Goal: Transaction & Acquisition: Purchase product/service

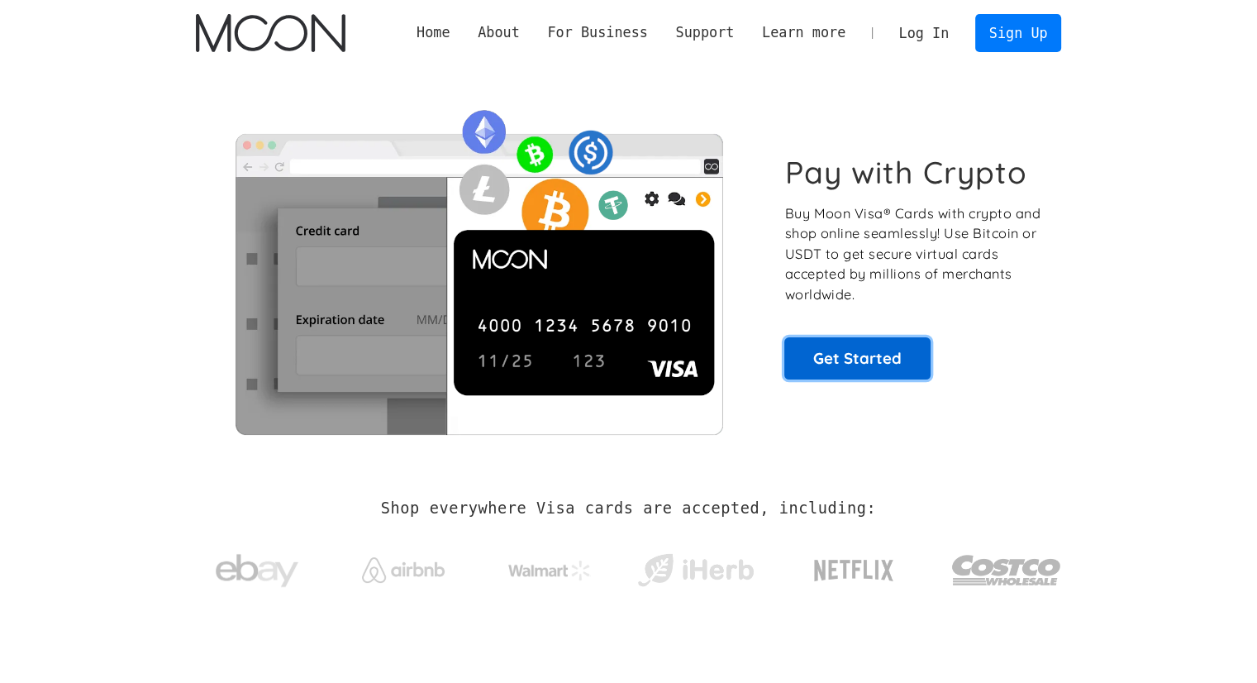
click at [876, 359] on link "Get Started" at bounding box center [857, 357] width 146 height 41
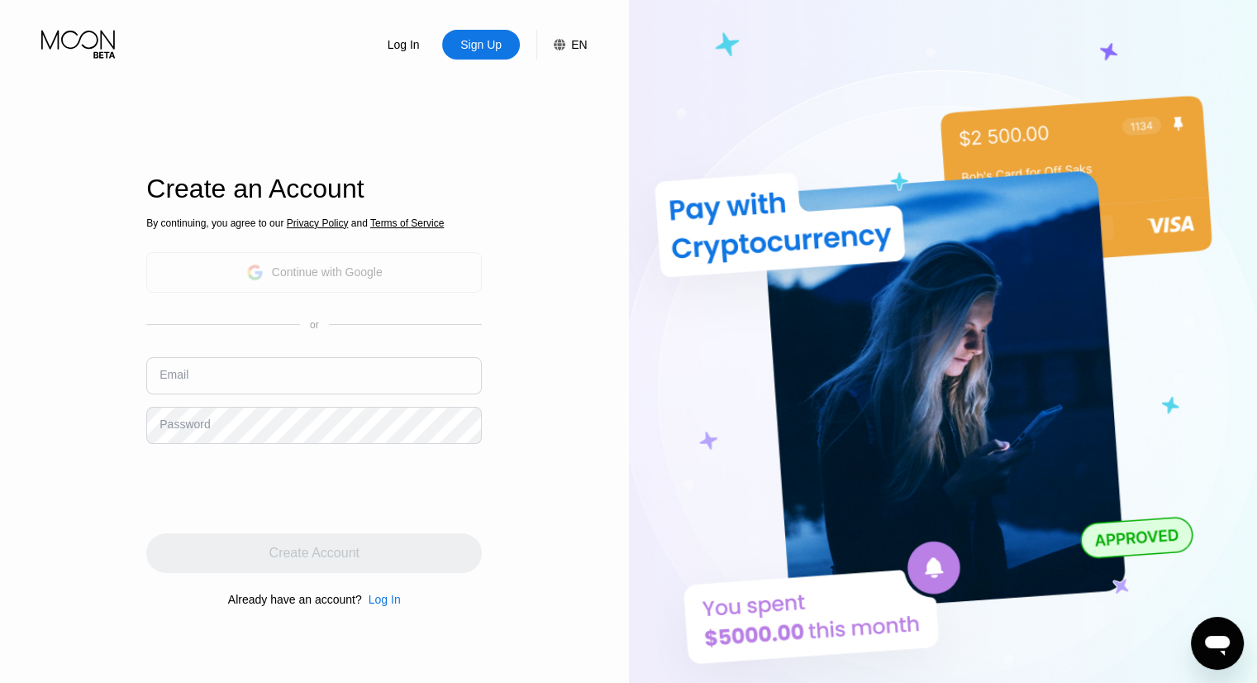
click at [334, 274] on div "Continue with Google" at bounding box center [327, 271] width 111 height 13
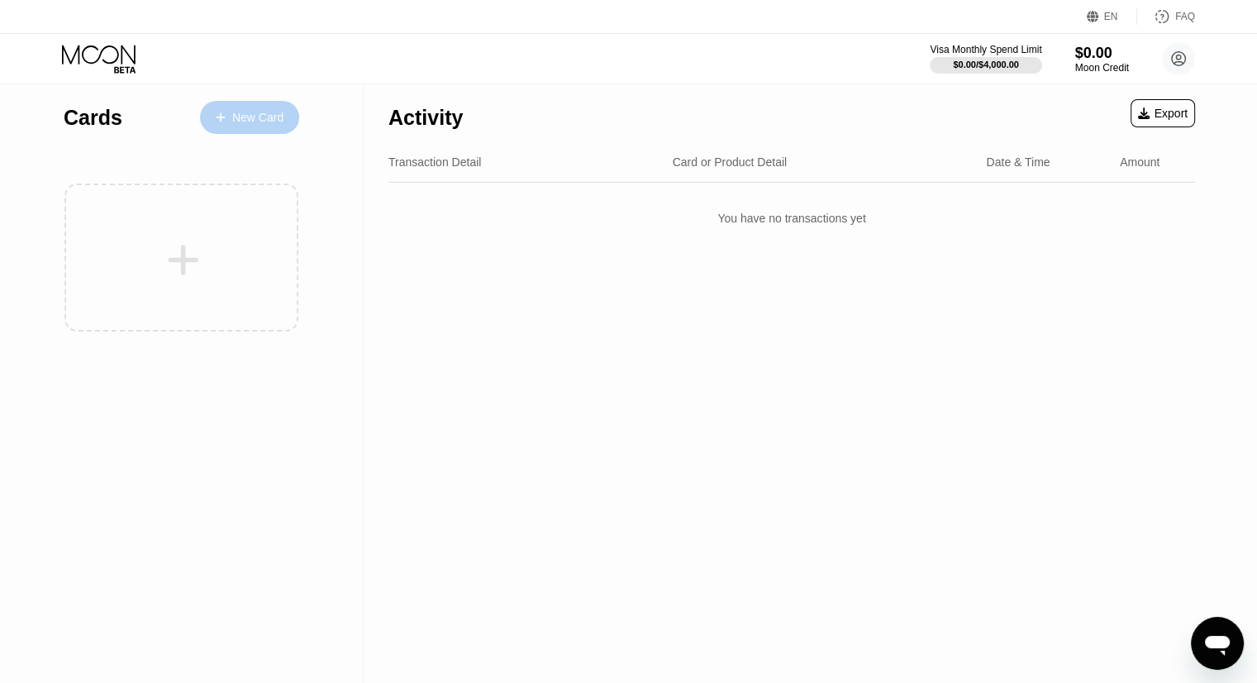
click at [235, 114] on div "New Card" at bounding box center [257, 118] width 51 height 14
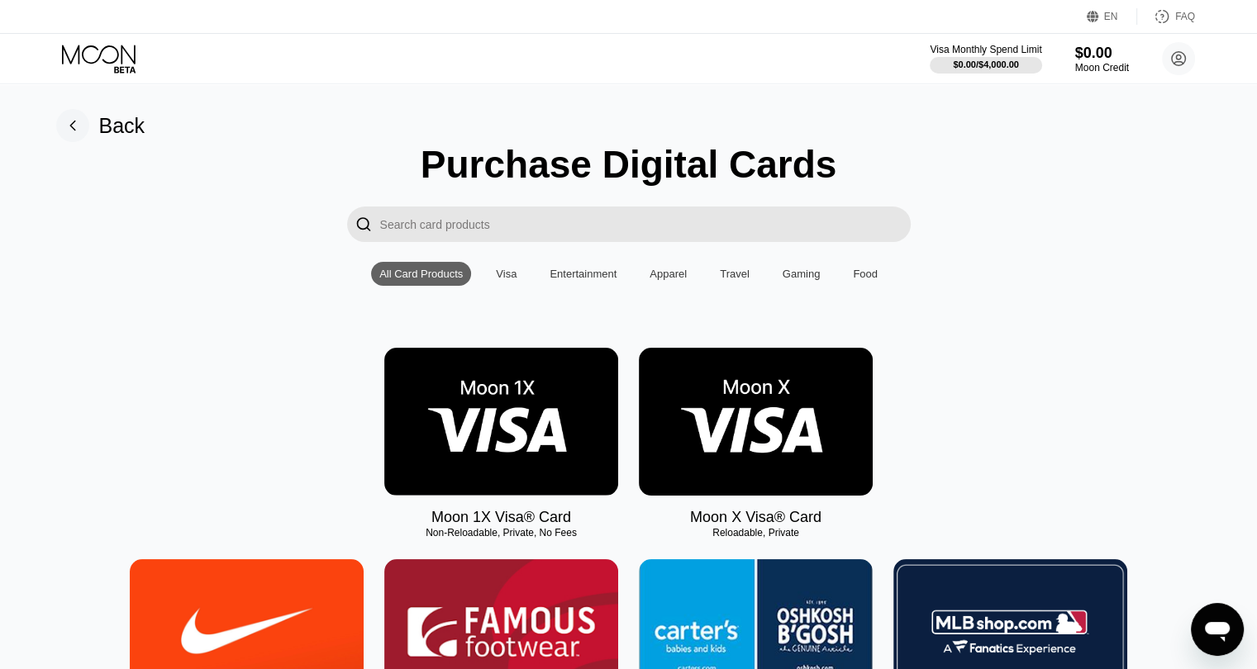
click at [773, 421] on img at bounding box center [756, 422] width 234 height 148
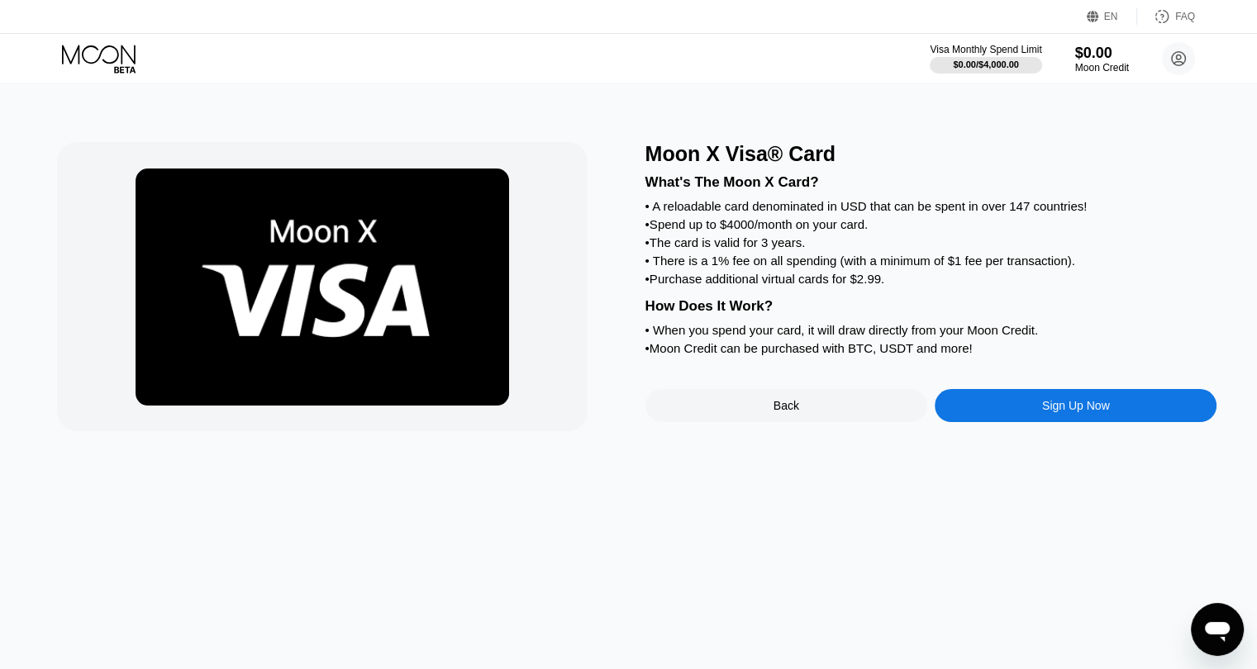
click at [1078, 412] on div "Sign Up Now" at bounding box center [1076, 405] width 68 height 13
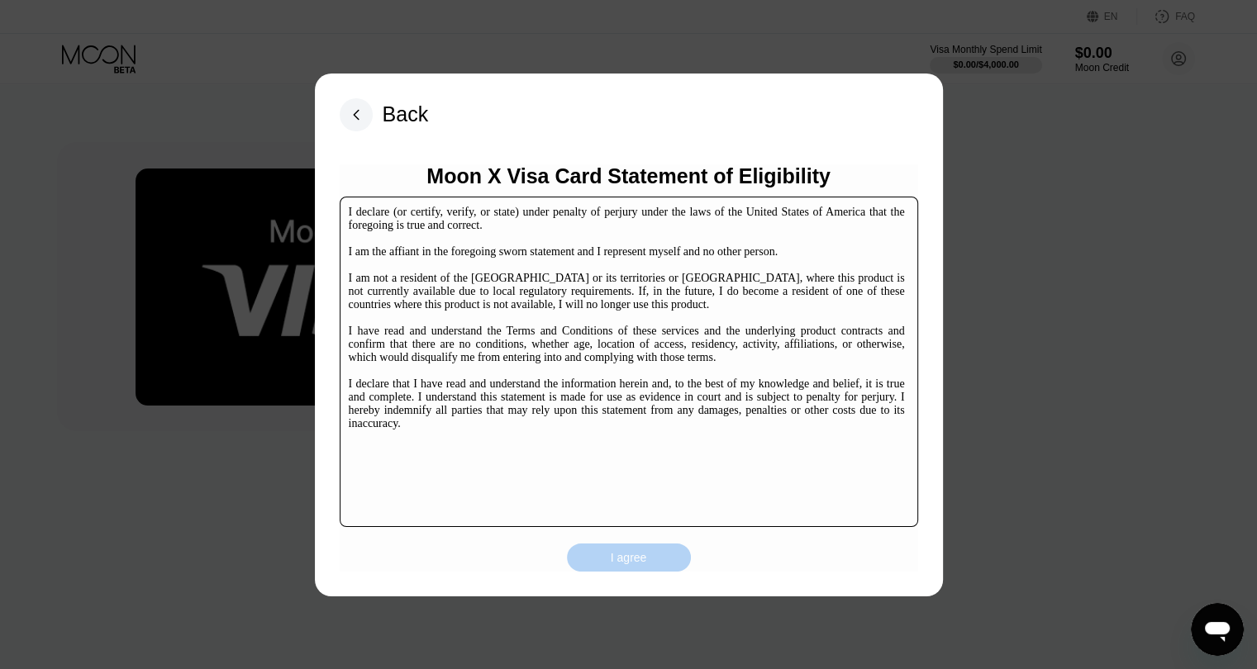
click at [638, 560] on div "I agree" at bounding box center [629, 557] width 36 height 15
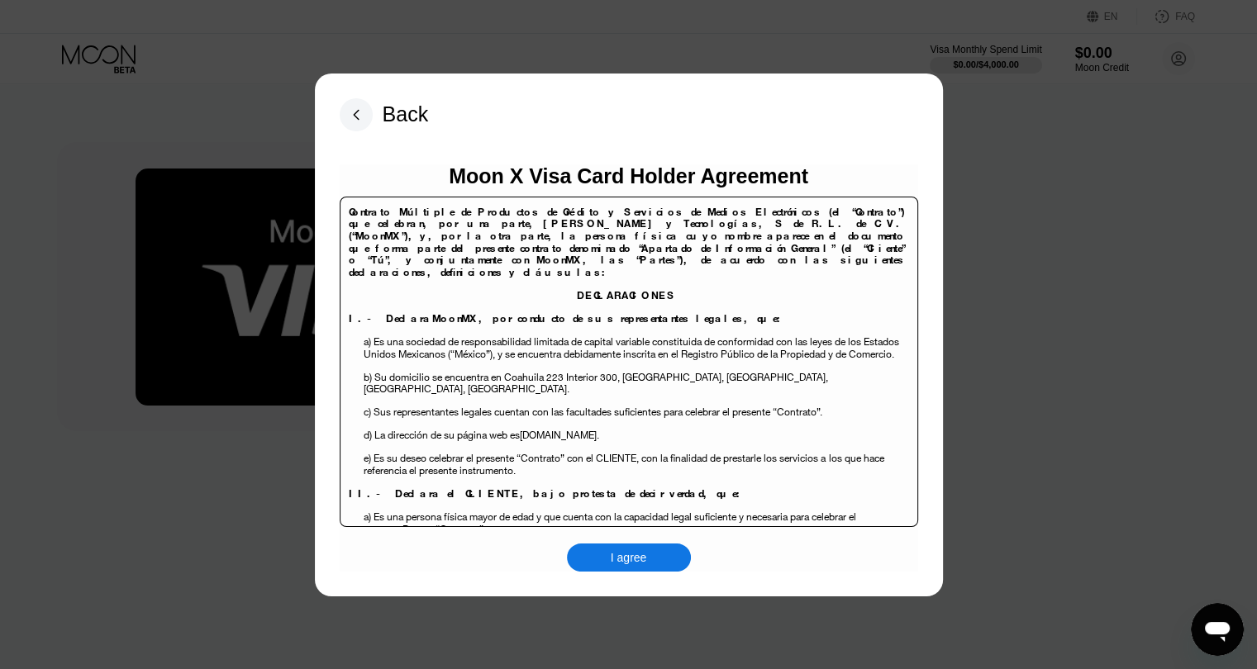
click at [649, 560] on div "I agree" at bounding box center [629, 558] width 124 height 28
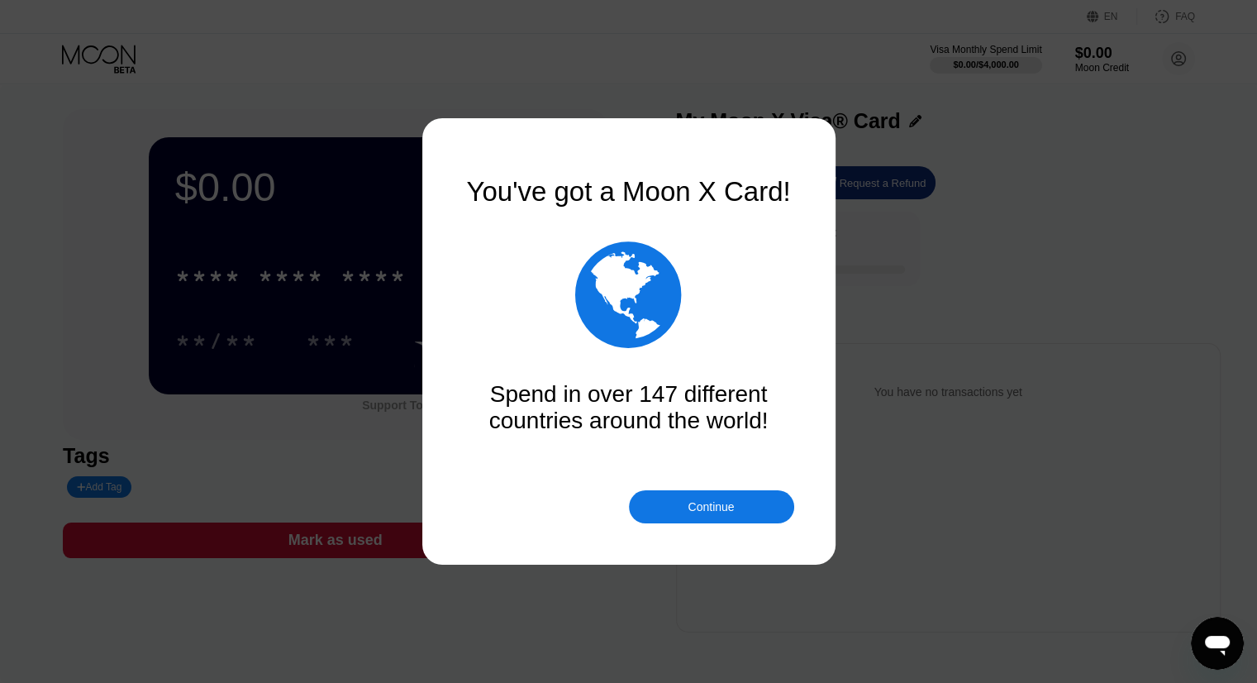
click at [706, 505] on div "Continue" at bounding box center [711, 506] width 46 height 13
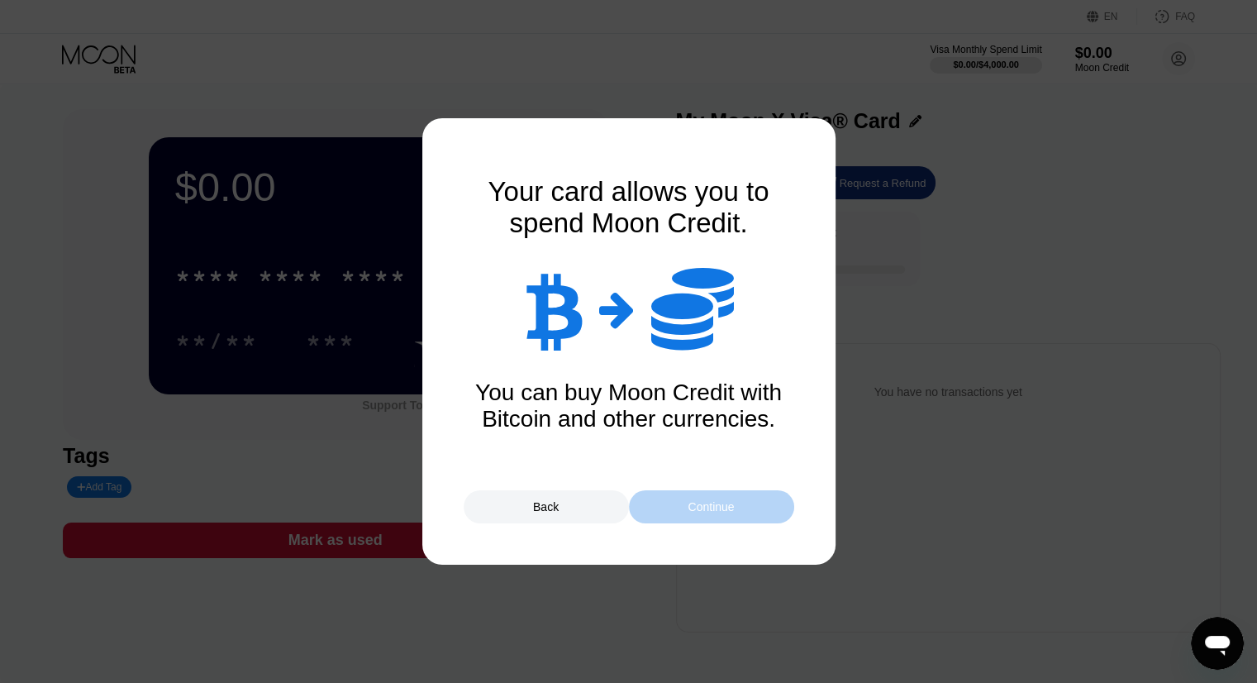
click at [721, 502] on div "Continue" at bounding box center [711, 506] width 46 height 13
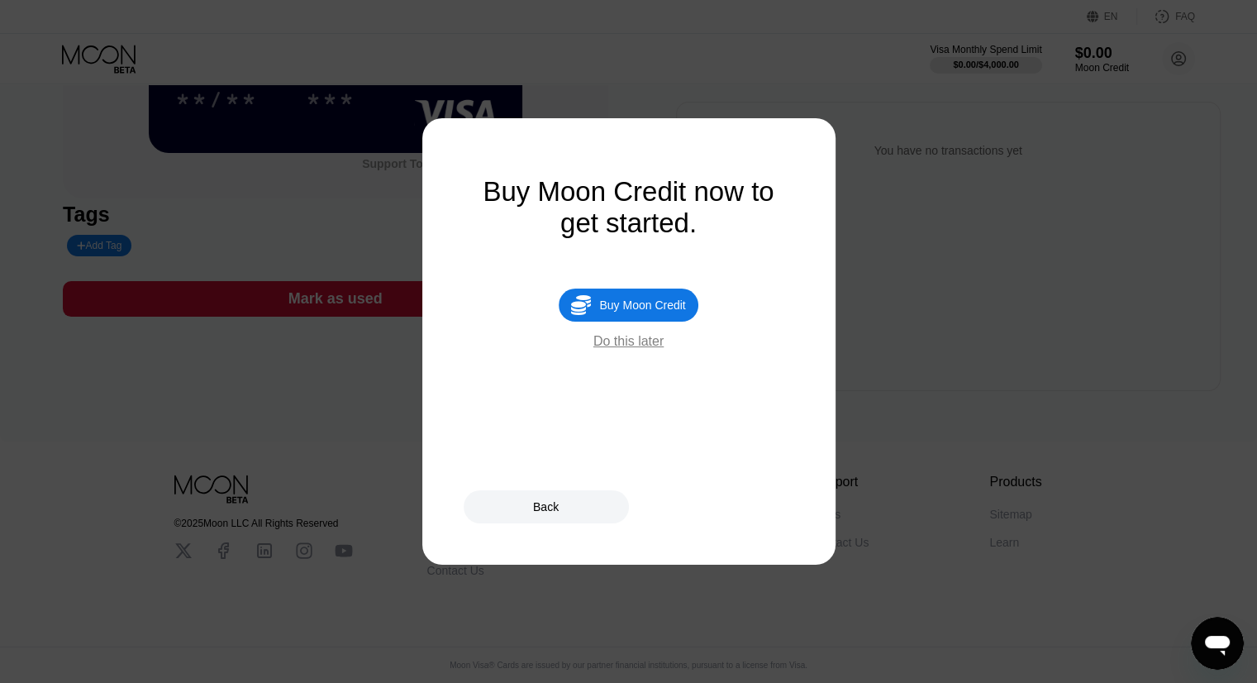
scroll to position [251, 0]
click at [746, 523] on div at bounding box center [634, 341] width 1269 height 683
click at [661, 321] on div " Buy Moon Credit" at bounding box center [628, 304] width 139 height 33
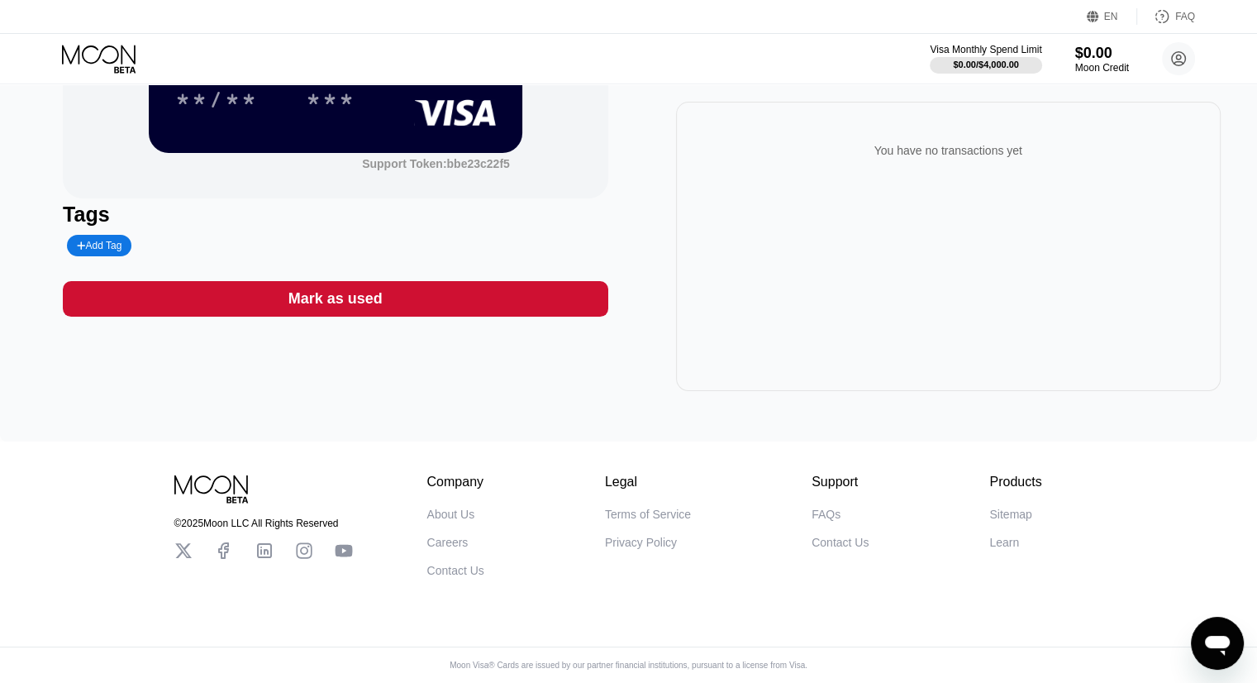
type input "0"
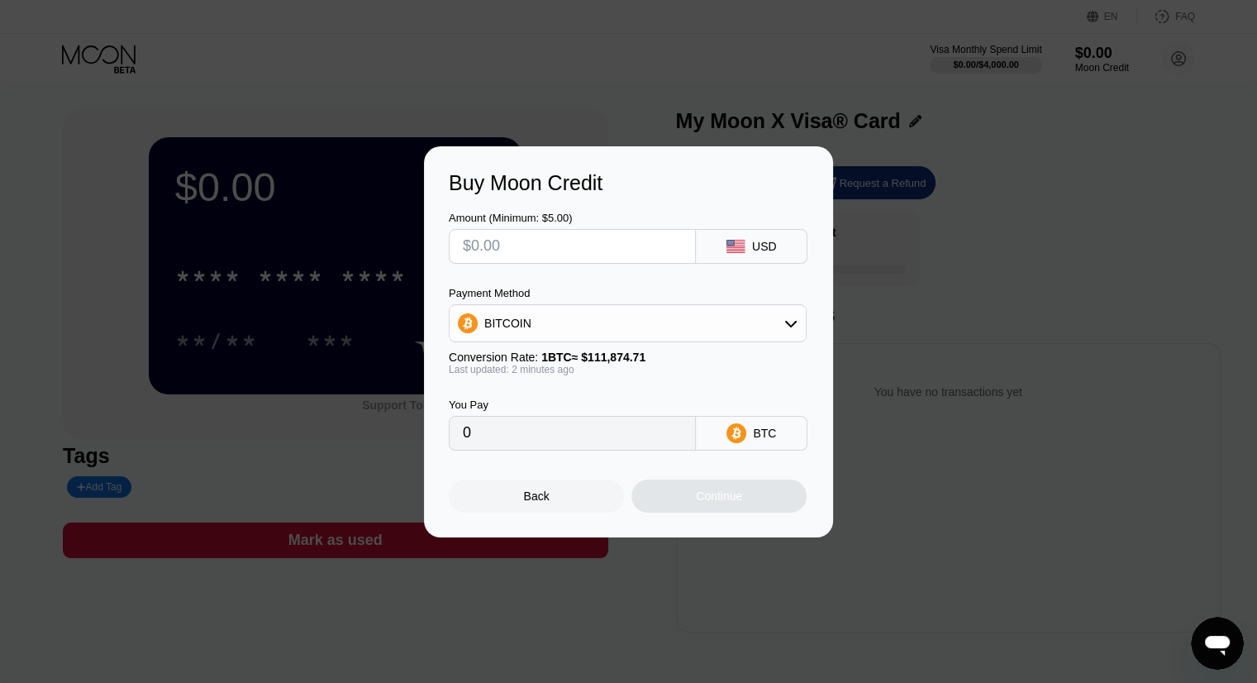
drag, startPoint x: 541, startPoint y: 502, endPoint x: 569, endPoint y: 490, distance: 30.0
click at [541, 502] on div "Back" at bounding box center [537, 495] width 26 height 13
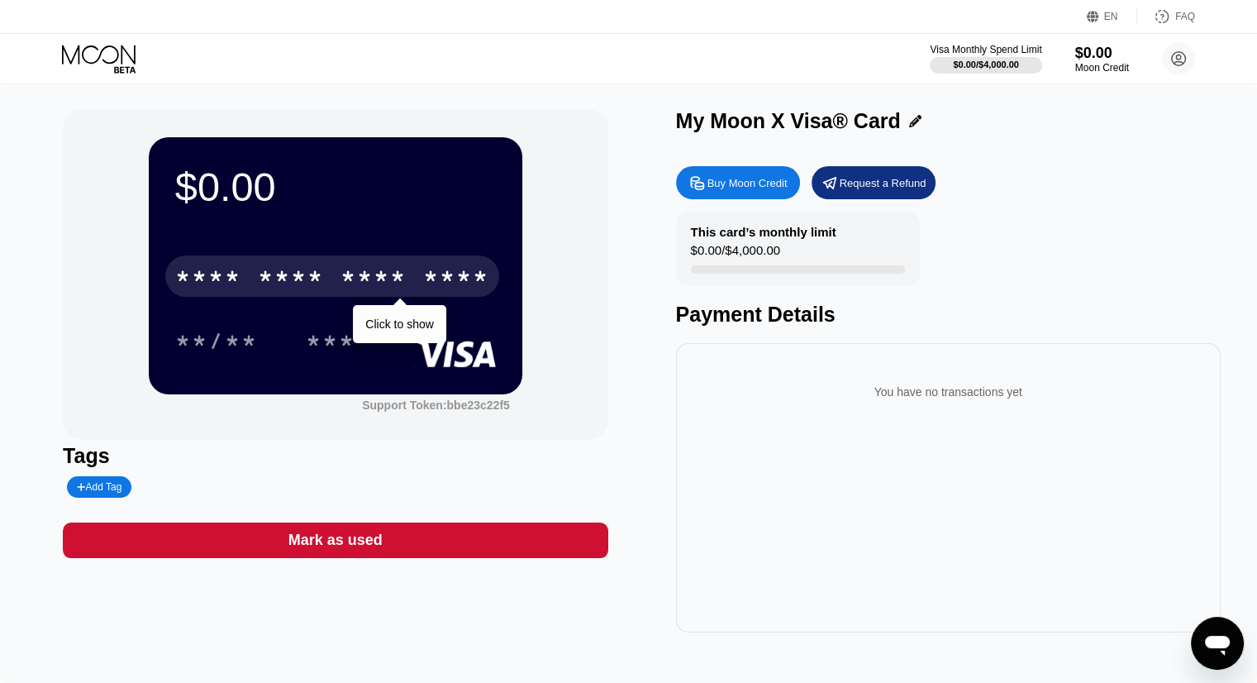
click at [416, 288] on div "* * * * * * * * * * * * ****" at bounding box center [332, 275] width 334 height 41
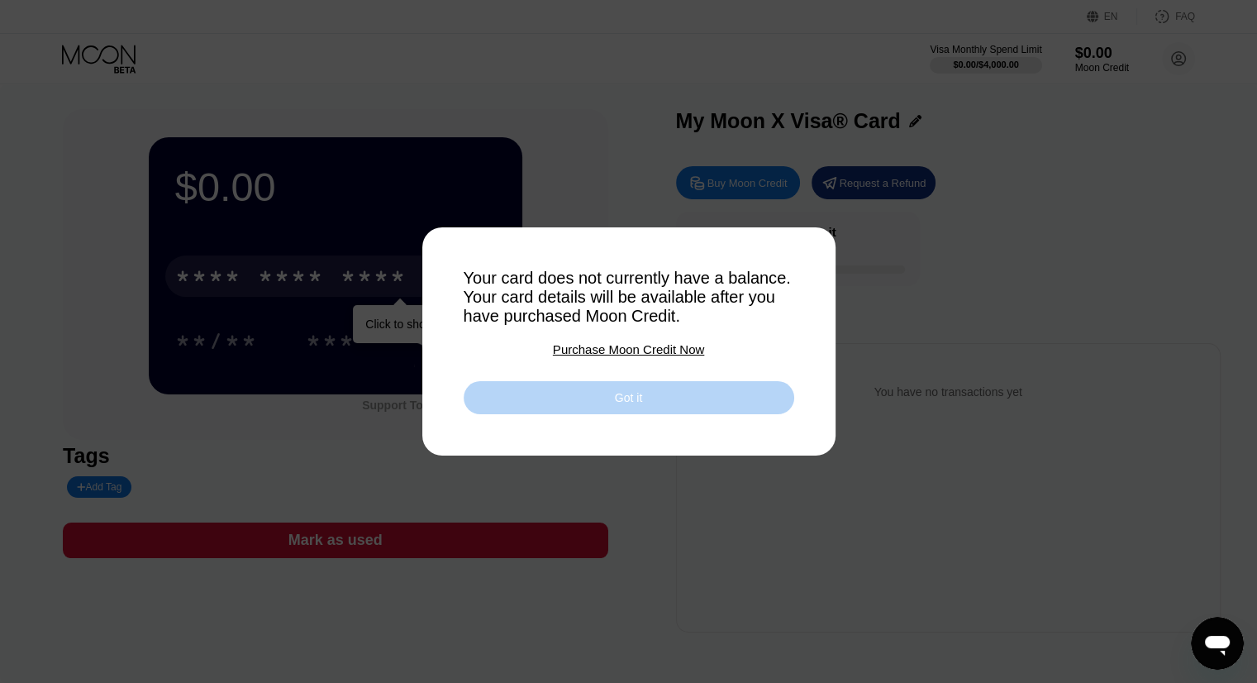
click at [622, 400] on div "Got it" at bounding box center [628, 397] width 27 height 15
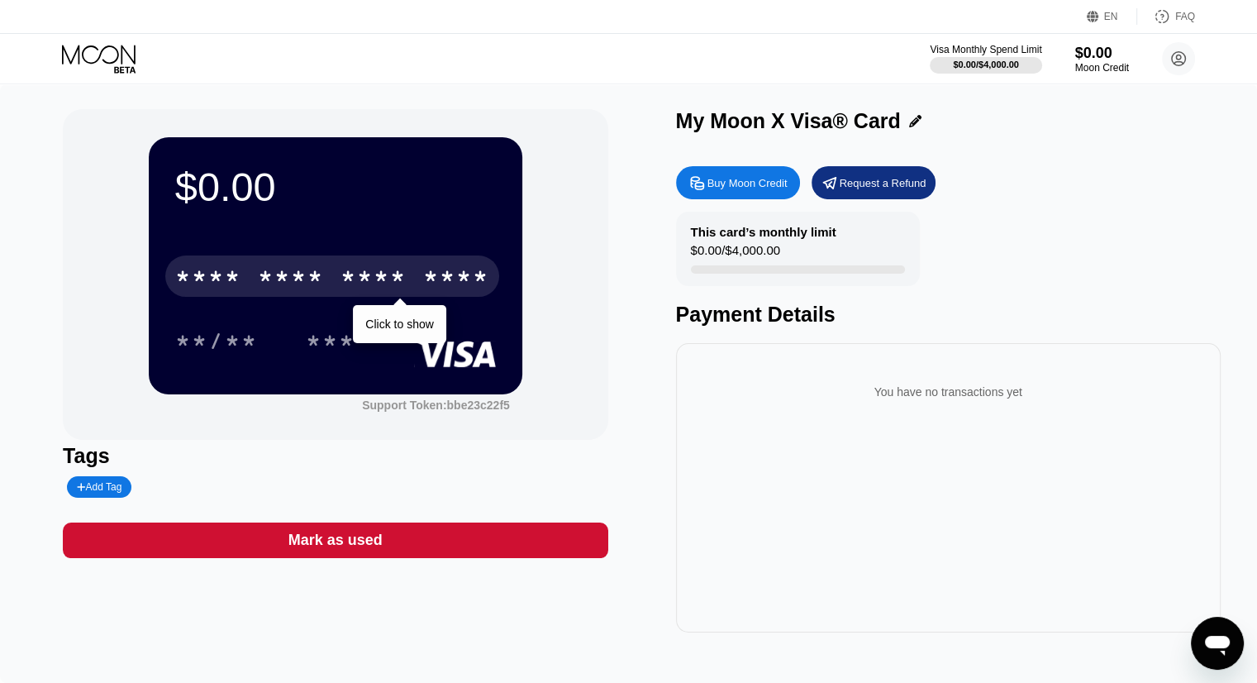
click at [399, 326] on div "**/** ***" at bounding box center [335, 340] width 321 height 41
click at [399, 325] on div "**/** ***" at bounding box center [335, 340] width 321 height 41
click at [407, 282] on div "* * * * * * * * * * * * ****" at bounding box center [332, 275] width 334 height 41
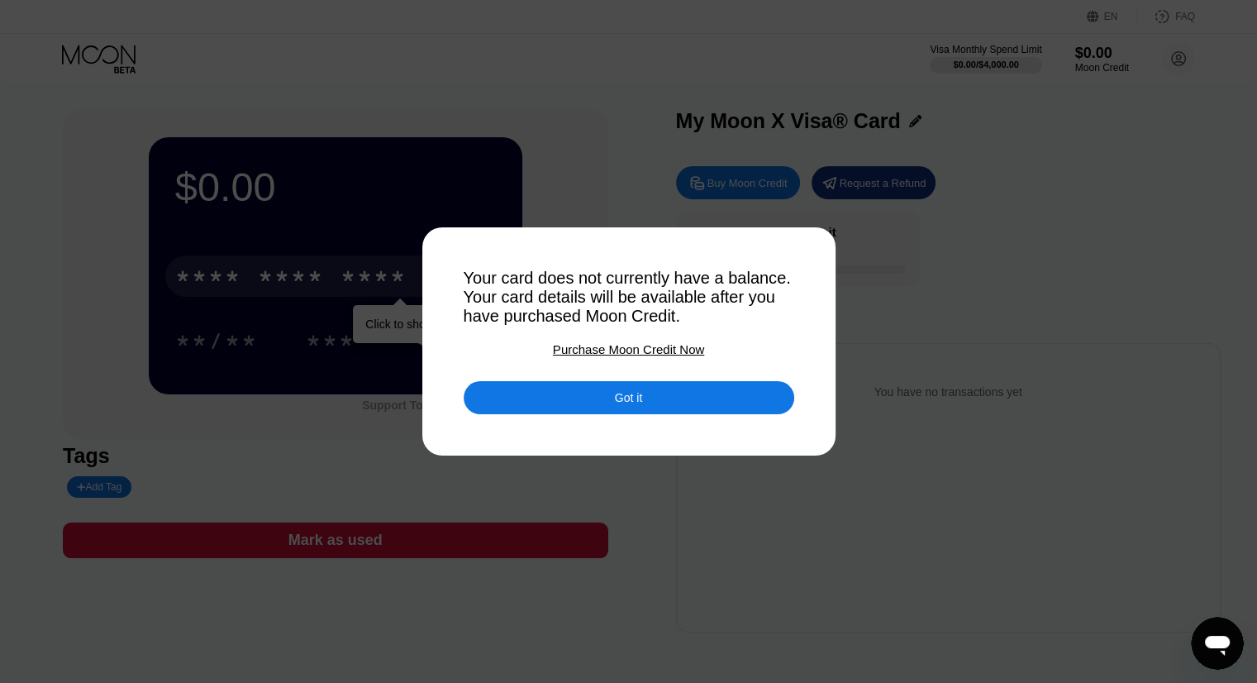
click at [621, 355] on div "Purchase Moon Credit Now" at bounding box center [628, 349] width 151 height 14
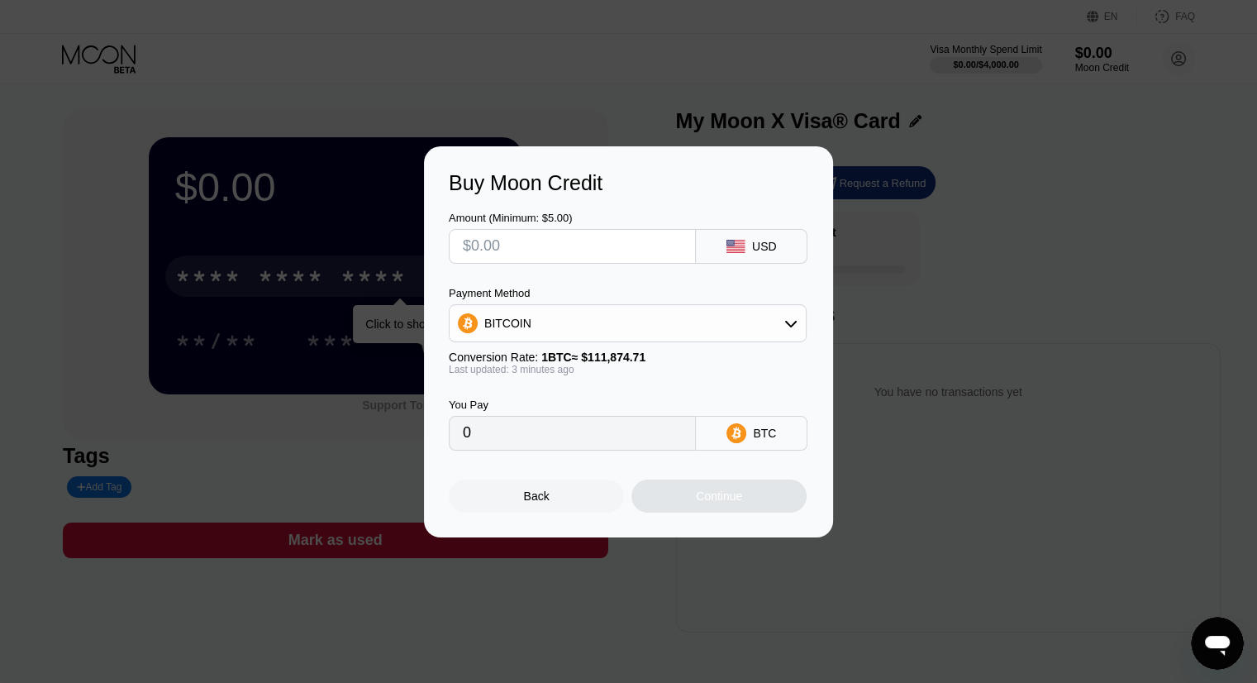
click at [705, 323] on div "BITCOIN" at bounding box center [628, 323] width 356 height 33
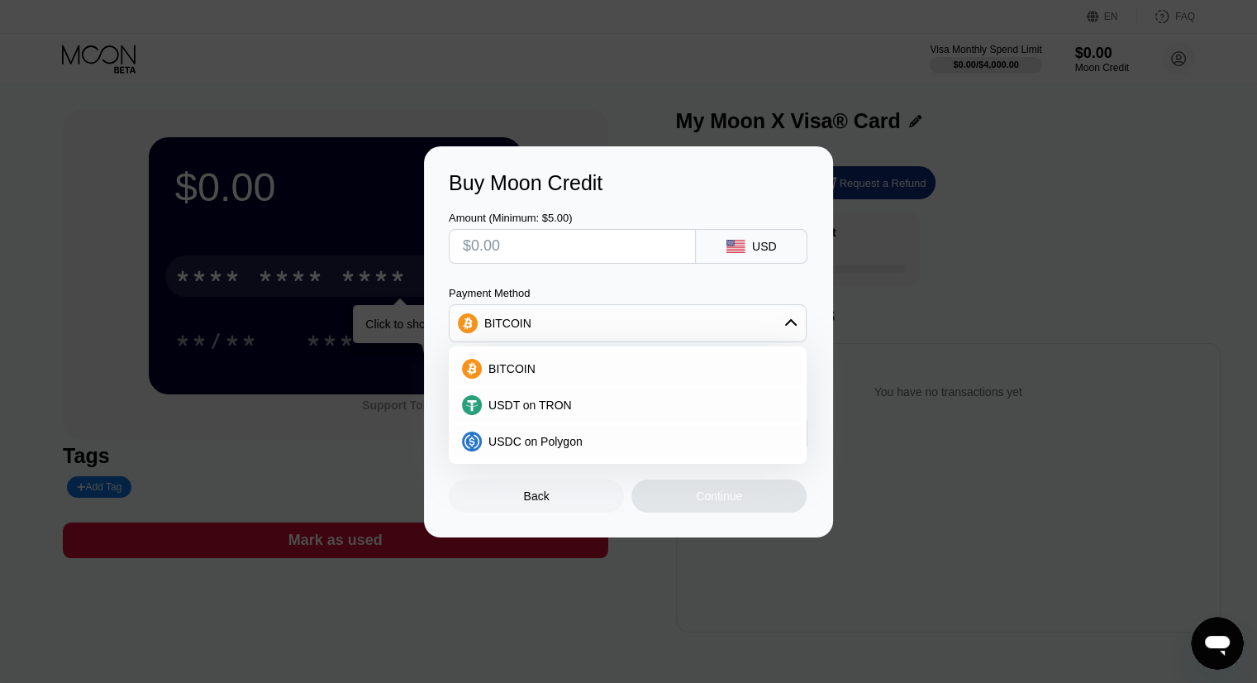
click at [628, 322] on div "BITCOIN" at bounding box center [628, 323] width 356 height 33
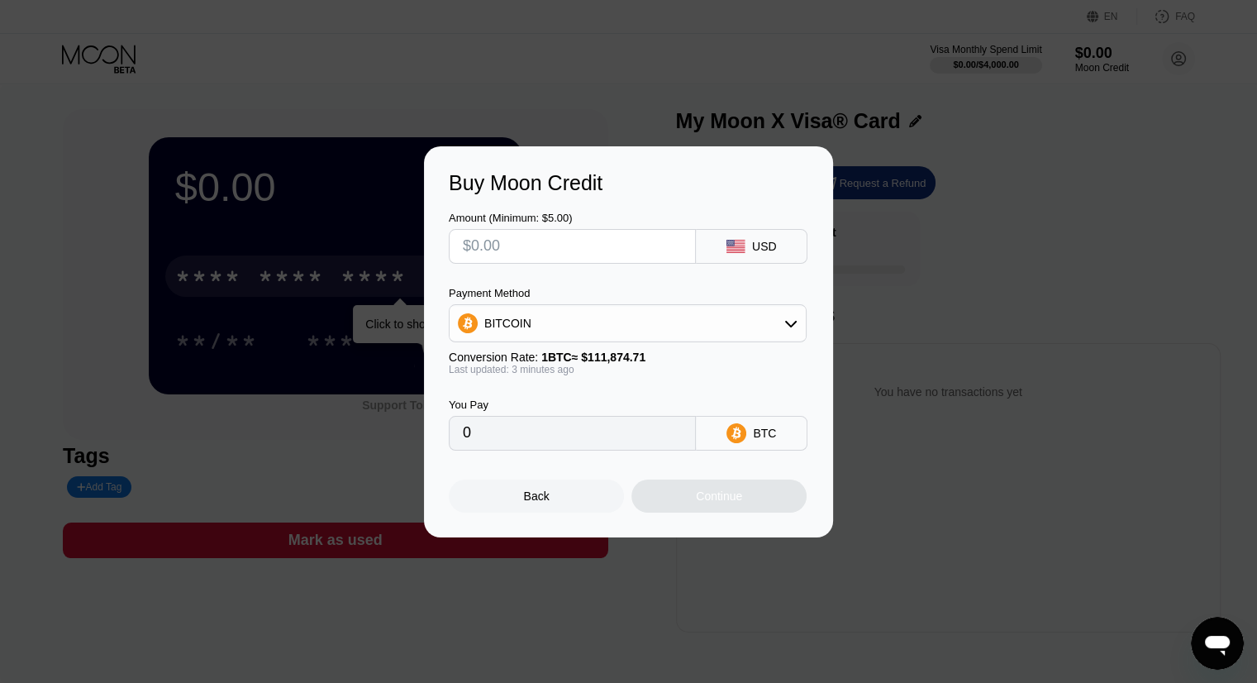
click at [762, 326] on div "BITCOIN" at bounding box center [628, 323] width 356 height 33
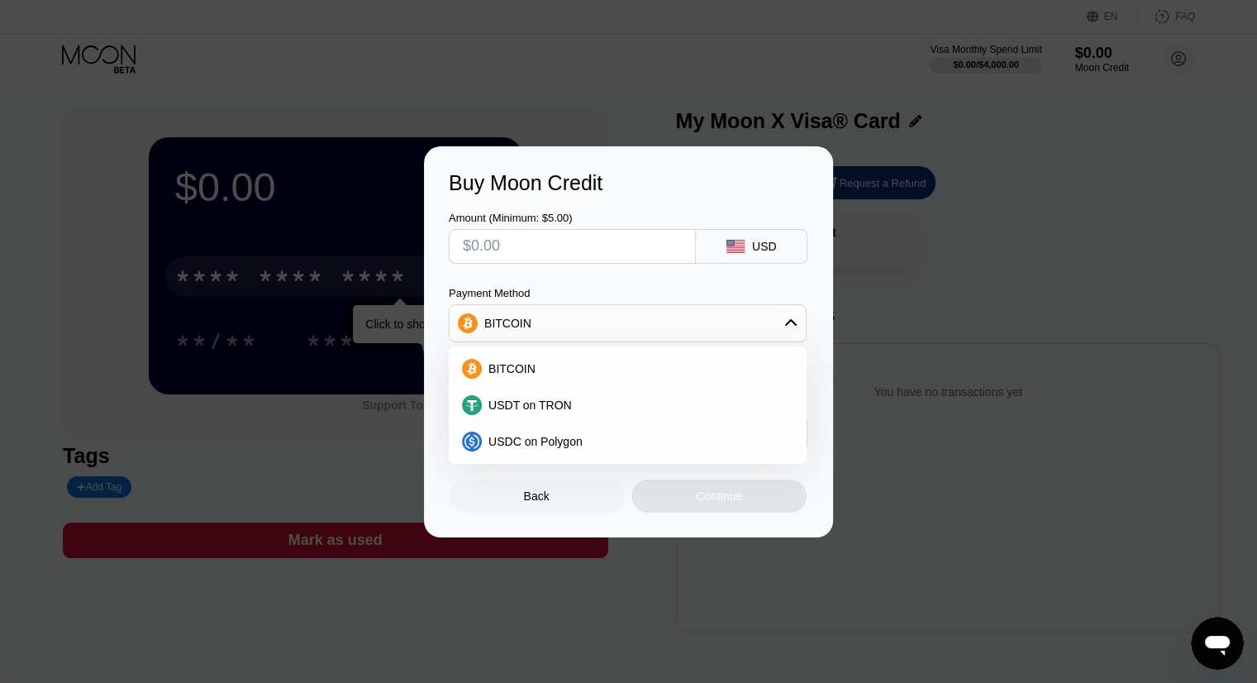
click at [621, 250] on input "text" at bounding box center [572, 246] width 219 height 33
click at [939, 305] on div "Buy Moon Credit Amount (Minimum: $5.00) USD Payment Method BITCOIN BITCOIN USDT…" at bounding box center [628, 341] width 1257 height 391
click at [581, 497] on div "Back" at bounding box center [536, 495] width 175 height 33
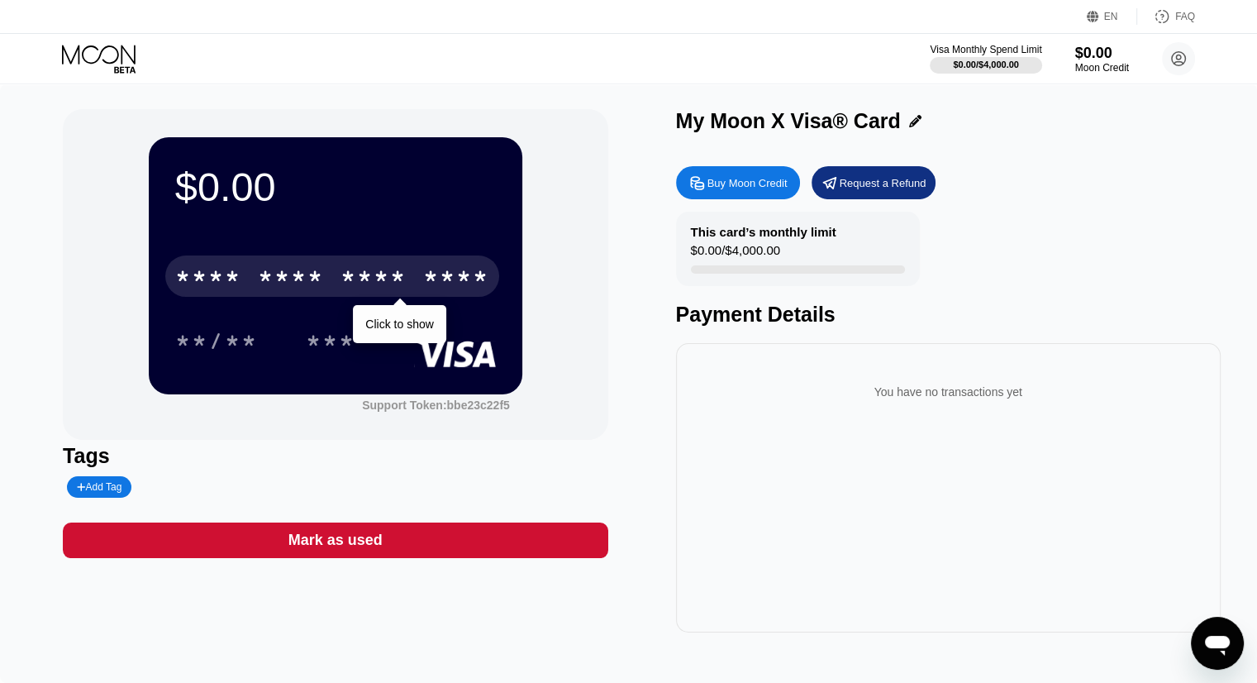
click at [294, 355] on div "**/** ***" at bounding box center [335, 340] width 321 height 41
click at [245, 344] on div "**/**" at bounding box center [216, 343] width 83 height 26
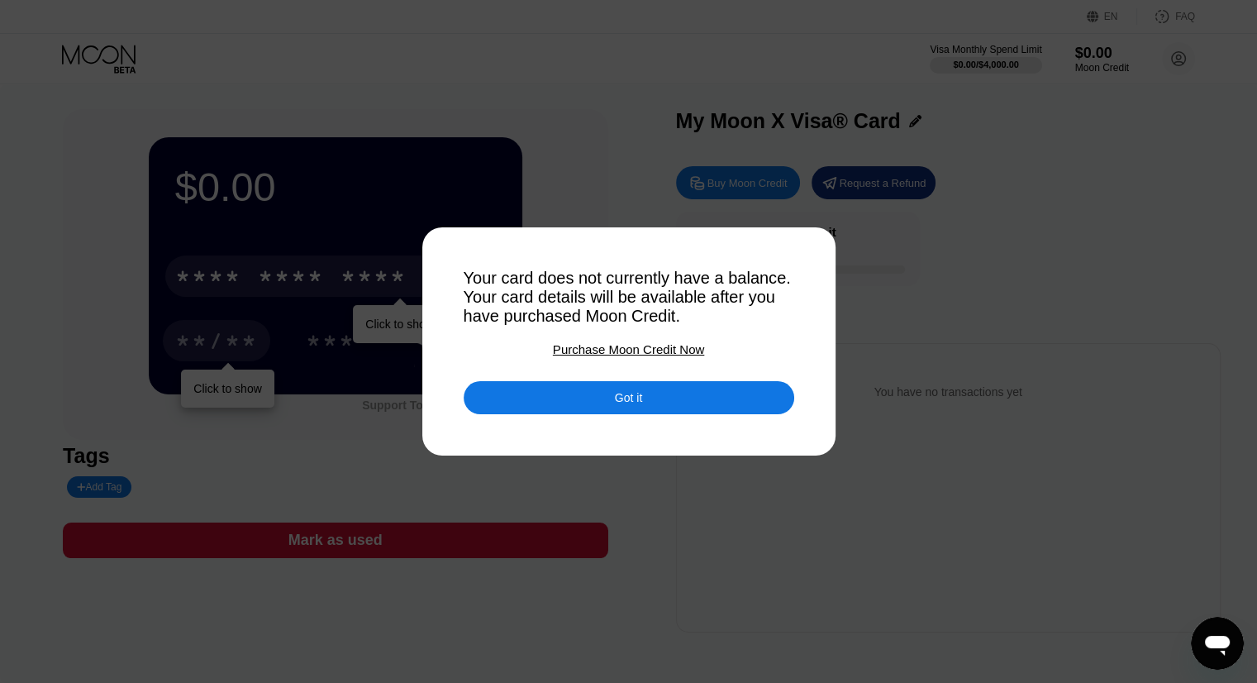
drag, startPoint x: 612, startPoint y: 399, endPoint x: 788, endPoint y: 328, distance: 189.1
click at [612, 400] on div "Got it" at bounding box center [629, 397] width 331 height 33
